Goal: Information Seeking & Learning: Find specific fact

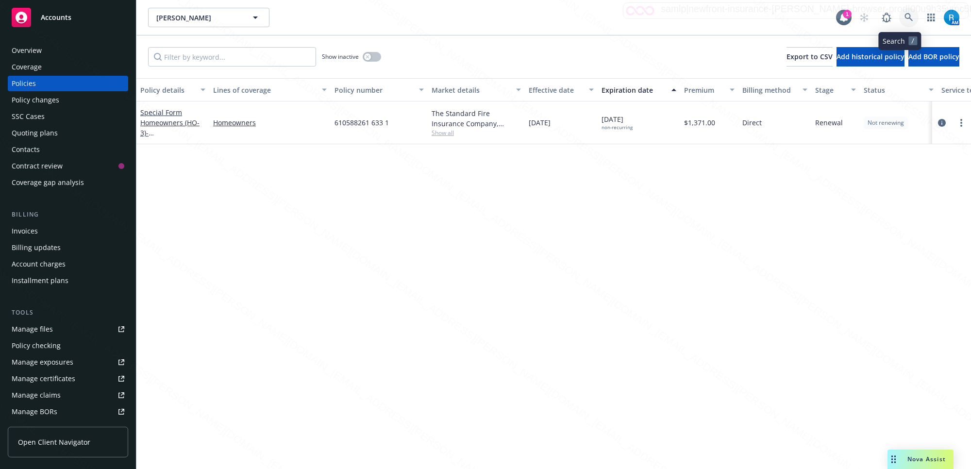
click at [905, 20] on icon at bounding box center [909, 17] width 9 height 9
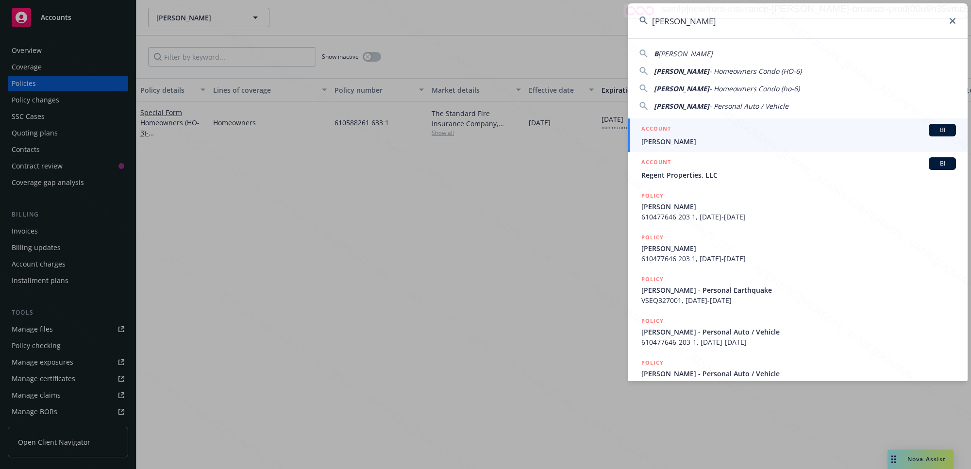
type input "[PERSON_NAME]"
click at [683, 134] on div "ACCOUNT BI" at bounding box center [798, 130] width 315 height 13
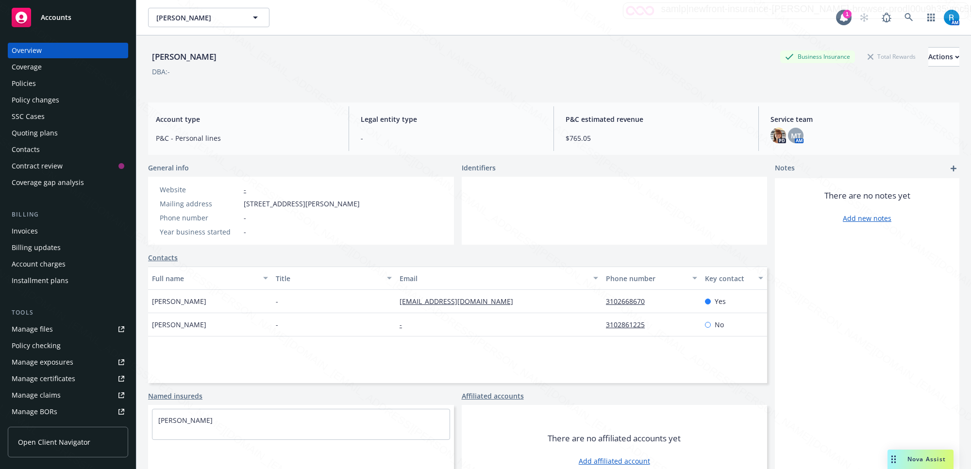
click at [72, 79] on div "Policies" at bounding box center [68, 84] width 113 height 16
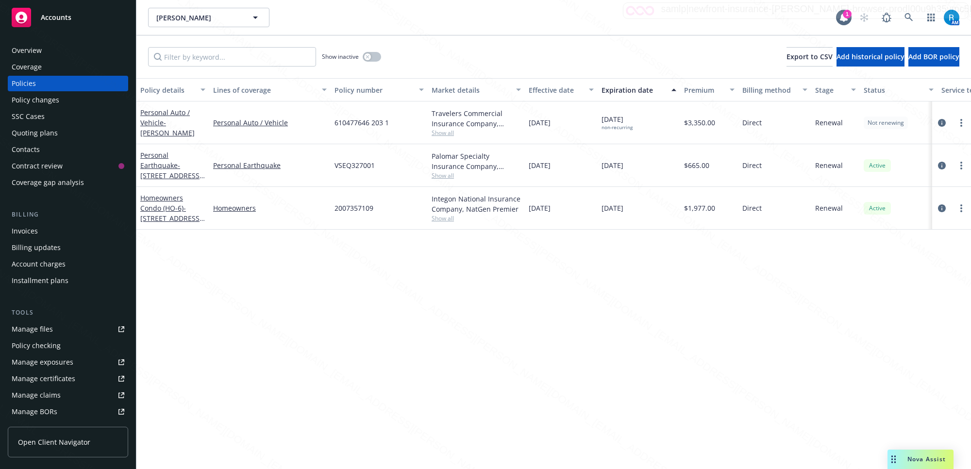
click at [40, 50] on div "Overview" at bounding box center [27, 51] width 30 height 16
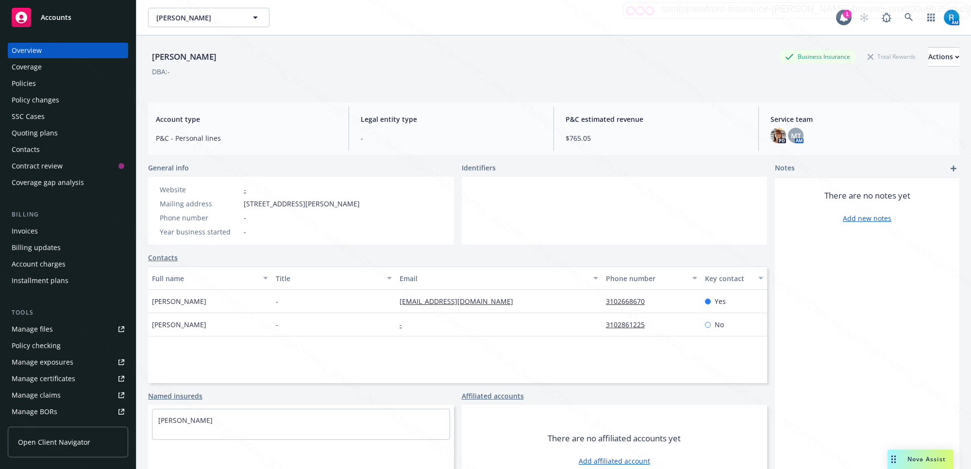
click at [39, 76] on div "Policies" at bounding box center [68, 84] width 113 height 16
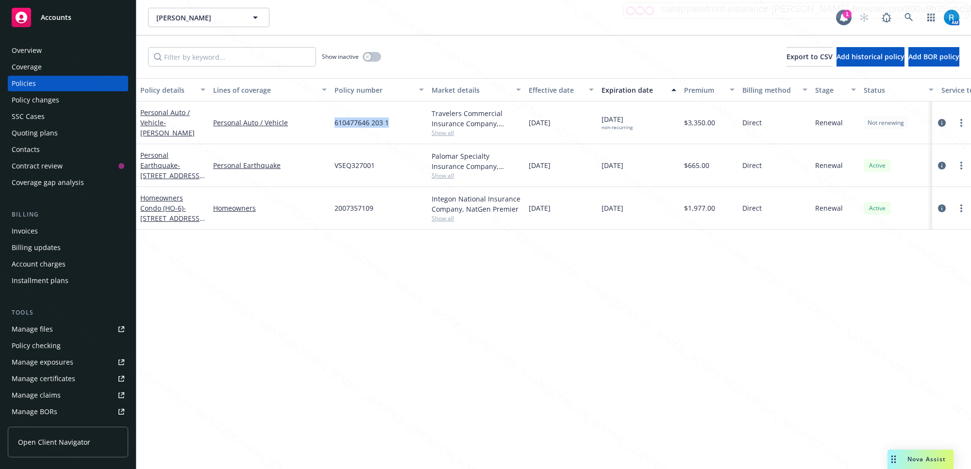
drag, startPoint x: 396, startPoint y: 122, endPoint x: 331, endPoint y: 122, distance: 65.1
click at [331, 122] on div "610477646 203 1" at bounding box center [379, 122] width 97 height 43
copy span "610477646 203 1"
click at [936, 124] on icon "circleInformation" at bounding box center [942, 123] width 8 height 8
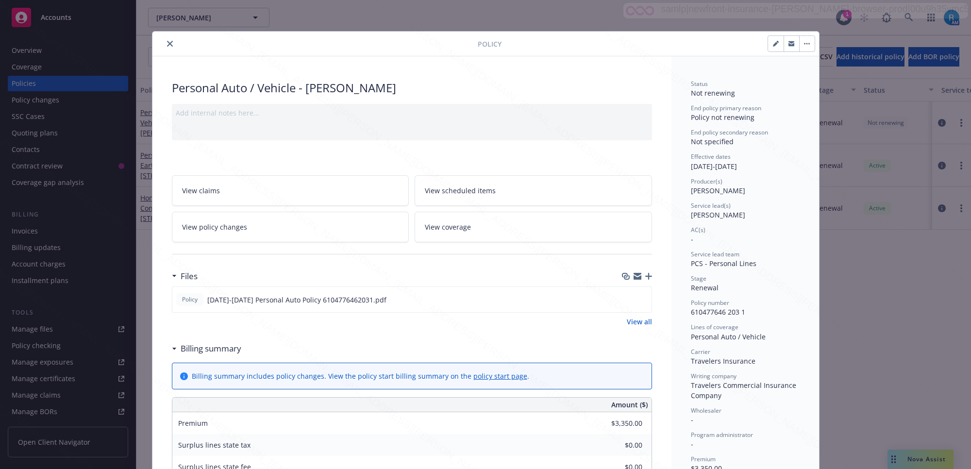
click at [167, 42] on icon "close" at bounding box center [170, 44] width 6 height 6
